Goal: Find specific page/section: Find specific page/section

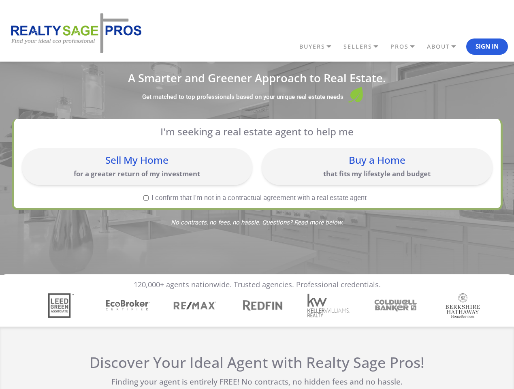
click at [319, 47] on link "BUYERS" at bounding box center [319, 47] width 44 height 14
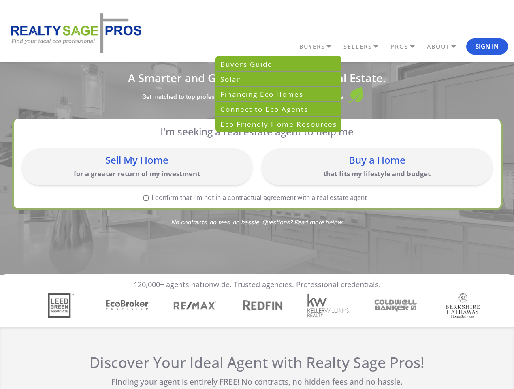
click at [342, 47] on link "SELLERS" at bounding box center [319, 47] width 44 height 14
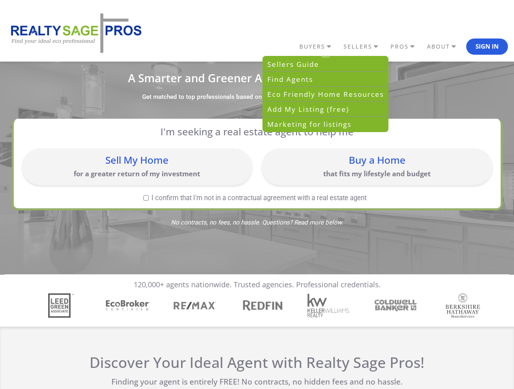
click at [342, 47] on link "PROS" at bounding box center [319, 47] width 44 height 14
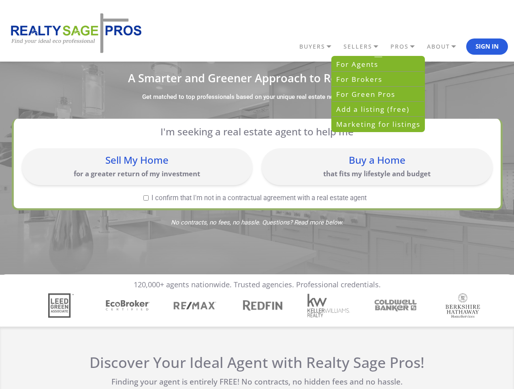
click at [342, 47] on link "ABOUT" at bounding box center [319, 47] width 44 height 14
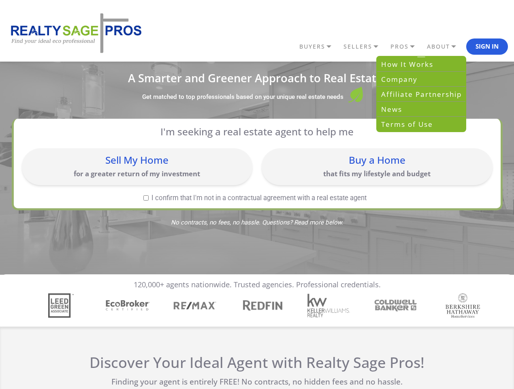
click at [487, 47] on button "Sign In" at bounding box center [487, 46] width 42 height 16
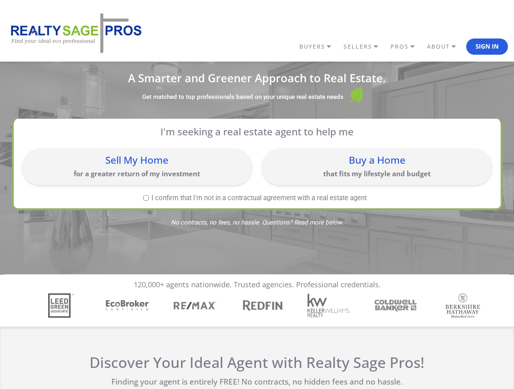
click at [137, 167] on div "Sell My Home for a greater return of my investment" at bounding box center [137, 166] width 222 height 29
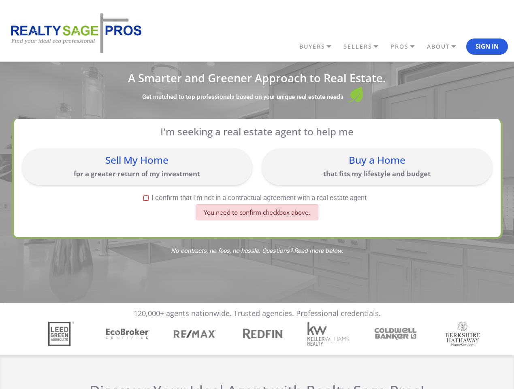
click at [377, 167] on div "Buy a Home that fits my lifestyle and budget" at bounding box center [377, 166] width 222 height 29
click at [146, 198] on label "I confirm that I'm not in a contractual agreement with a real estate agent" at bounding box center [255, 197] width 467 height 7
click at [146, 198] on input "I confirm that I'm not in a contractual agreement with a real estate agent" at bounding box center [145, 197] width 5 height 5
checkbox input "true"
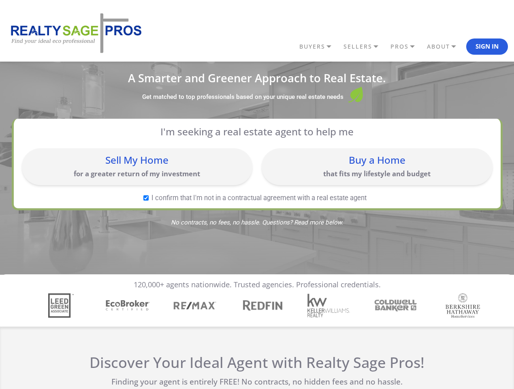
click at [257, 305] on img "4 / 7" at bounding box center [262, 305] width 47 height 15
